Goal: Find specific page/section: Find specific page/section

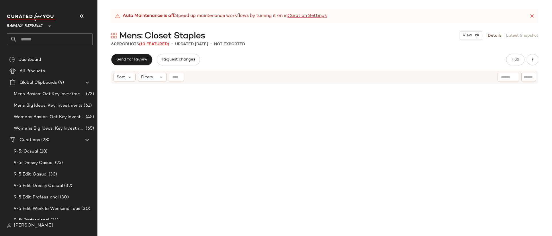
scroll to position [459, 0]
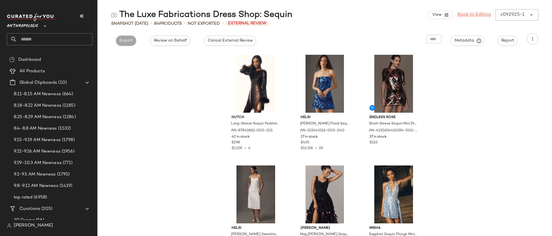
click at [473, 17] on link "Back to Editing" at bounding box center [474, 14] width 34 height 7
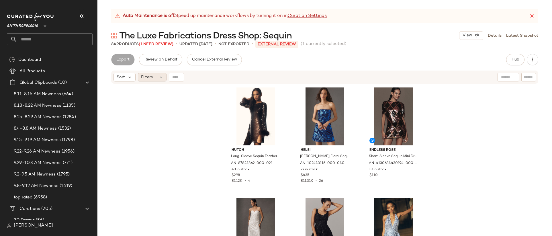
click at [158, 81] on div "Filters" at bounding box center [152, 77] width 29 height 9
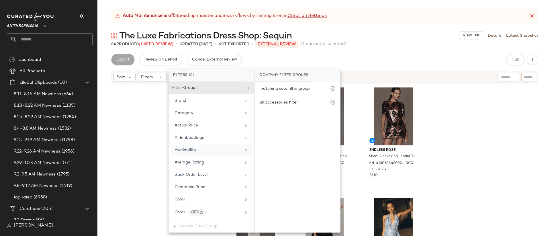
click at [212, 150] on div "Availability" at bounding box center [208, 150] width 67 height 6
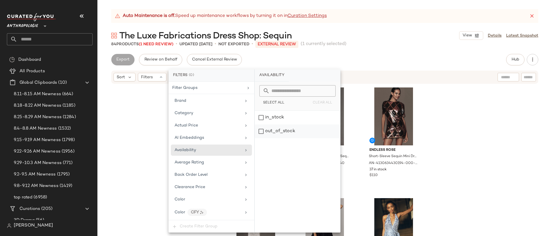
click at [305, 127] on div "out_of_stock" at bounding box center [297, 131] width 85 height 14
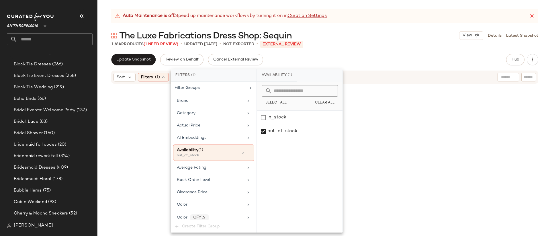
scroll to position [428, 0]
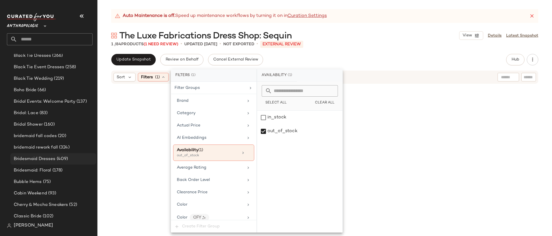
click at [63, 156] on span "(409)" at bounding box center [62, 159] width 13 height 7
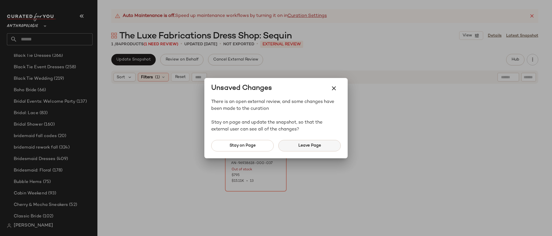
click at [288, 147] on button "Leave Page" at bounding box center [309, 145] width 62 height 11
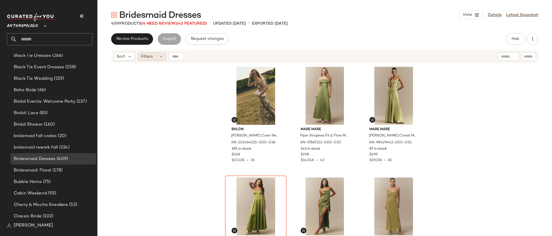
click at [149, 58] on span "Filters" at bounding box center [147, 57] width 12 height 6
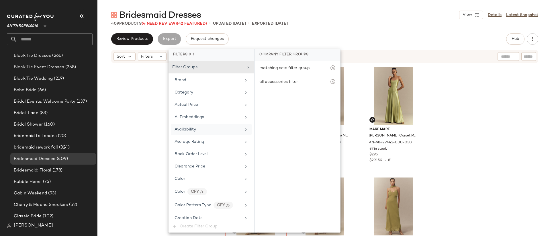
click at [212, 132] on div "Availability" at bounding box center [208, 129] width 67 height 6
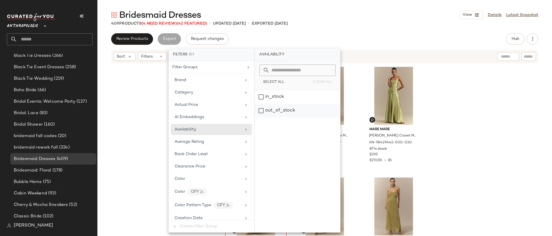
click at [298, 110] on div "out_of_stock" at bounding box center [297, 111] width 85 height 14
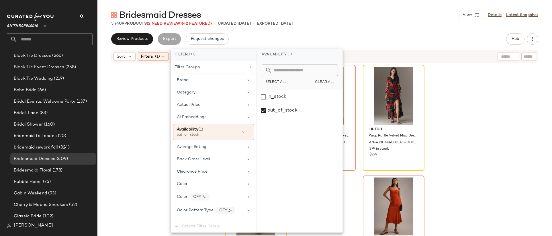
click at [469, 127] on div "BHLDN [PERSON_NAME] Strapless Drop-Waist High-Shine Satin Maxi Dress by BHLDN i…" at bounding box center [324, 157] width 454 height 187
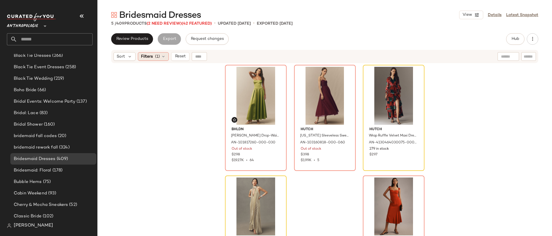
click at [153, 58] on div "Filters (1)" at bounding box center [153, 56] width 31 height 9
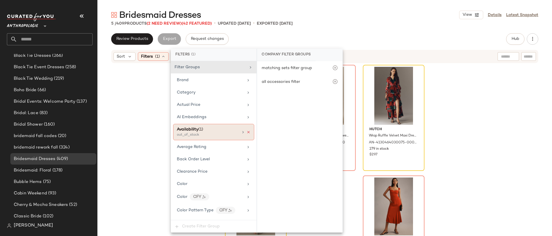
click at [246, 130] on icon at bounding box center [248, 132] width 4 height 4
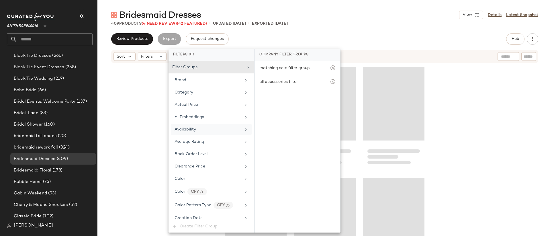
click at [139, 99] on div at bounding box center [324, 157] width 454 height 187
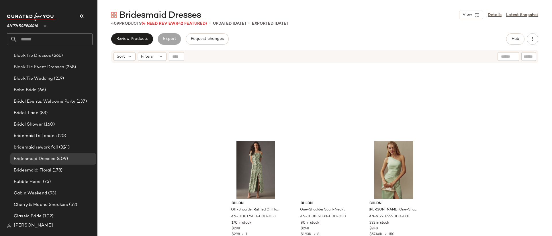
scroll to position [1428, 0]
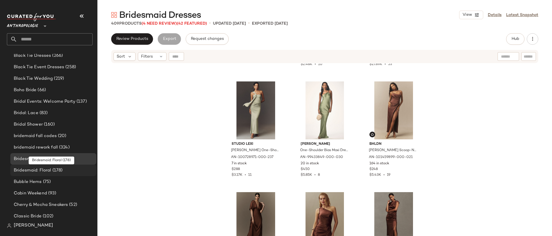
click at [62, 168] on span "(178)" at bounding box center [56, 170] width 11 height 7
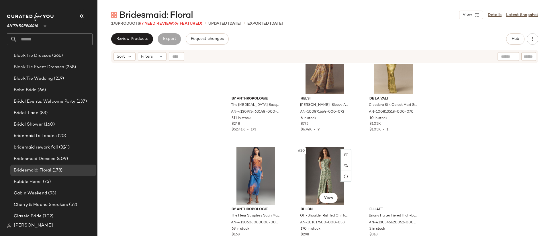
scroll to position [391, 0]
